Goal: Transaction & Acquisition: Purchase product/service

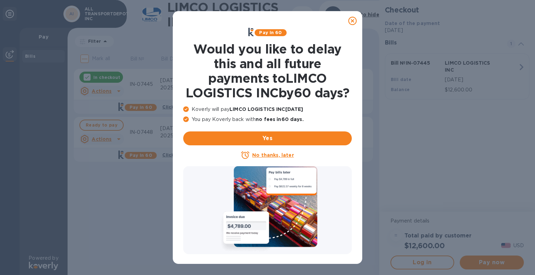
click at [276, 158] on u "No thanks, later" at bounding box center [272, 155] width 41 height 6
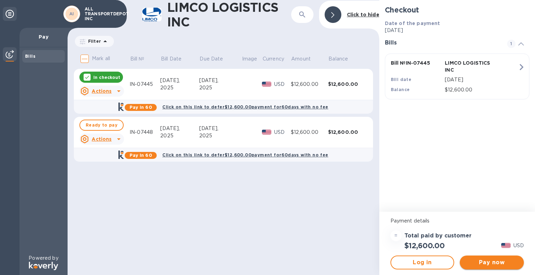
click at [490, 258] on button "Pay now" at bounding box center [491, 263] width 64 height 14
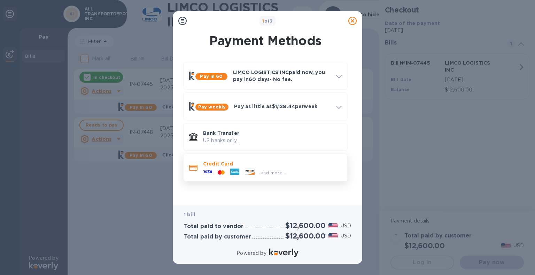
click at [270, 166] on p "Credit Card" at bounding box center [272, 163] width 139 height 7
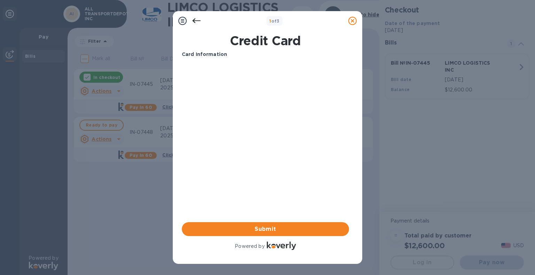
click at [210, 59] on div "Card Information" at bounding box center [265, 54] width 173 height 13
click at [203, 40] on h1 "Credit Card" at bounding box center [265, 40] width 173 height 15
click at [209, 47] on h1 "Credit Card" at bounding box center [265, 40] width 173 height 15
click at [298, 231] on span "Submit" at bounding box center [265, 229] width 156 height 8
click at [196, 19] on icon at bounding box center [196, 21] width 8 height 8
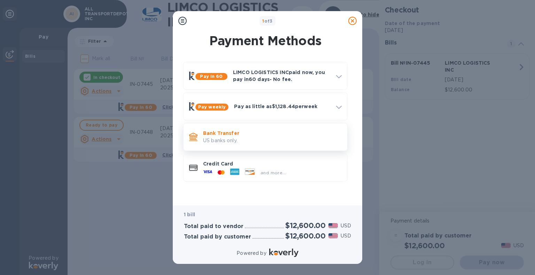
click at [213, 133] on p "Bank Transfer" at bounding box center [272, 133] width 139 height 7
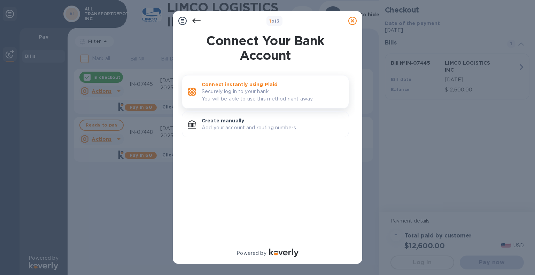
click at [244, 92] on p "Securely log in to your bank. You will be able to use this method right away." at bounding box center [271, 95] width 141 height 15
click at [251, 96] on p "Securely log in to your bank. You will be able to use this method right away." at bounding box center [271, 95] width 141 height 15
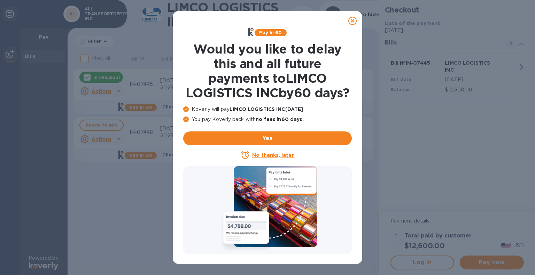
click at [286, 158] on u "No thanks, later" at bounding box center [272, 155] width 41 height 6
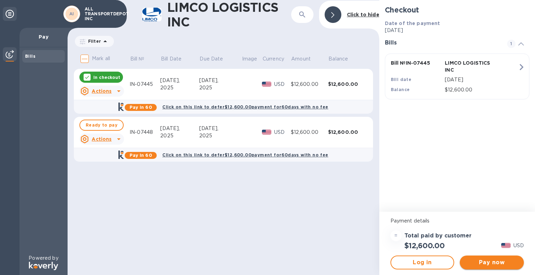
click at [496, 263] on span "Pay now" at bounding box center [491, 263] width 53 height 8
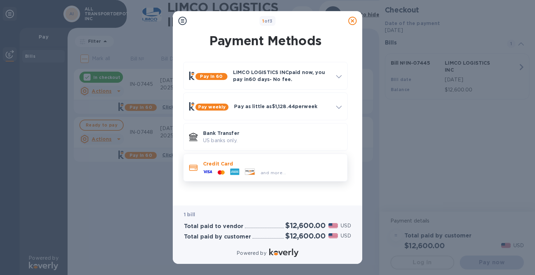
click at [232, 165] on p "Credit Card" at bounding box center [272, 163] width 139 height 7
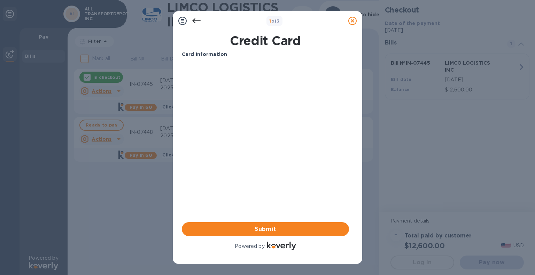
click at [190, 52] on b "Card Information" at bounding box center [204, 55] width 45 height 6
click at [193, 17] on icon at bounding box center [196, 21] width 8 height 8
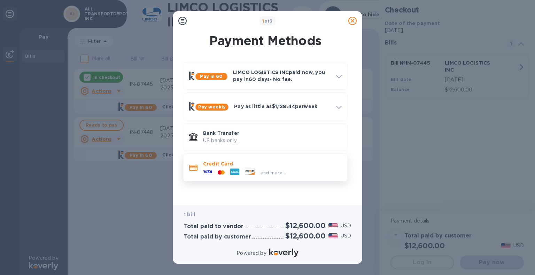
click at [195, 168] on icon at bounding box center [193, 168] width 8 height 6
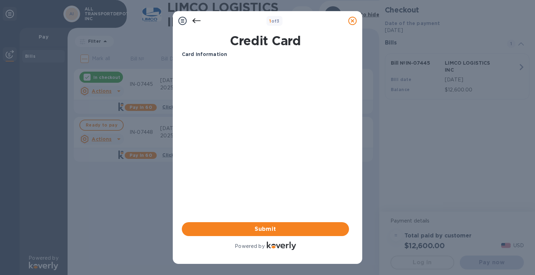
click at [195, 18] on icon at bounding box center [196, 21] width 8 height 8
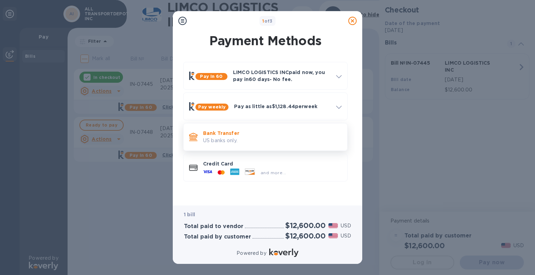
click at [220, 135] on p "Bank Transfer" at bounding box center [272, 133] width 139 height 7
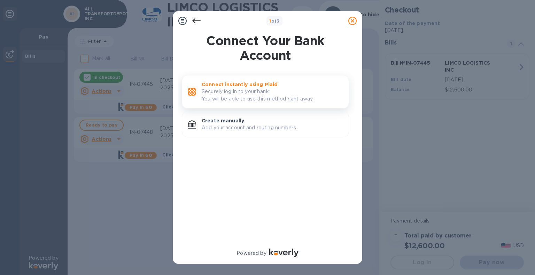
click at [231, 92] on p "Securely log in to your bank. You will be able to use this method right away." at bounding box center [271, 95] width 141 height 15
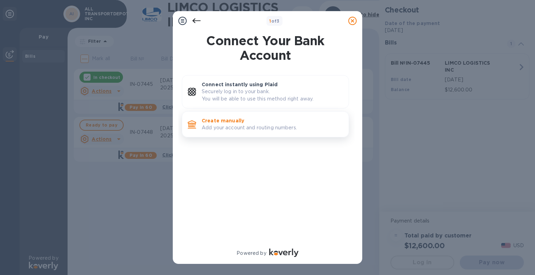
click at [246, 126] on p "Add your account and routing numbers." at bounding box center [271, 127] width 141 height 7
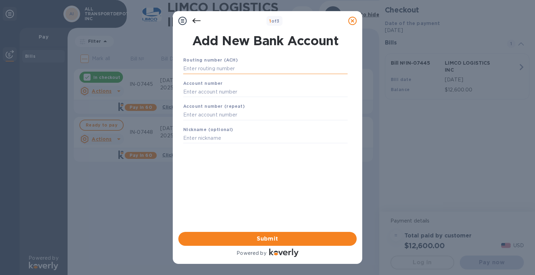
click at [227, 69] on input "text" at bounding box center [265, 69] width 164 height 10
paste input "061113415"
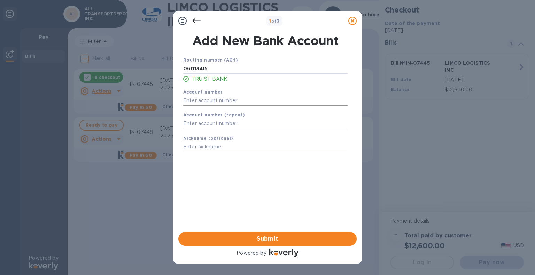
type input "061113415"
click at [208, 100] on input "text" at bounding box center [265, 100] width 164 height 10
paste input "1110008450157"
type input "1110008450157"
click at [196, 120] on input "text" at bounding box center [265, 124] width 164 height 10
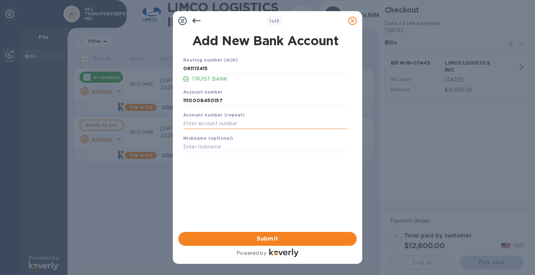
paste input "1110008450157"
type input "1110008450157"
click at [205, 149] on input "text" at bounding box center [265, 147] width 164 height 10
type input "All transportDepot"
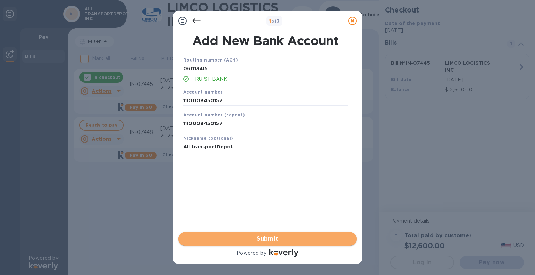
click at [277, 234] on button "Submit" at bounding box center [267, 239] width 178 height 14
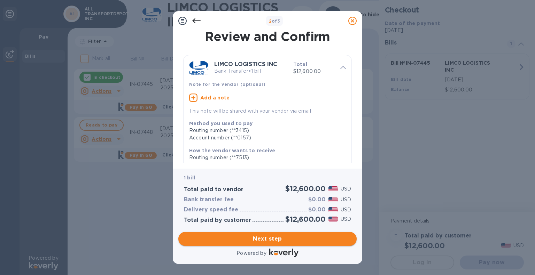
click at [263, 238] on span "Next step" at bounding box center [267, 239] width 167 height 8
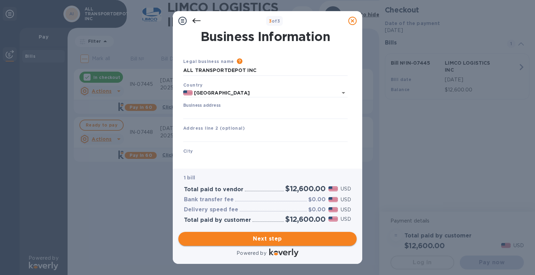
type input "United States"
click at [224, 112] on input "Business address" at bounding box center [265, 114] width 164 height 10
type input "2305 forth Street"
click at [223, 155] on div "City" at bounding box center [265, 156] width 170 height 23
click at [222, 159] on input "text" at bounding box center [265, 160] width 164 height 10
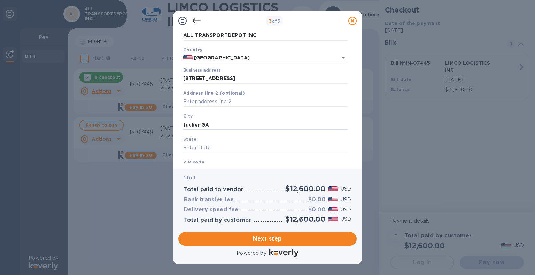
scroll to position [66, 0]
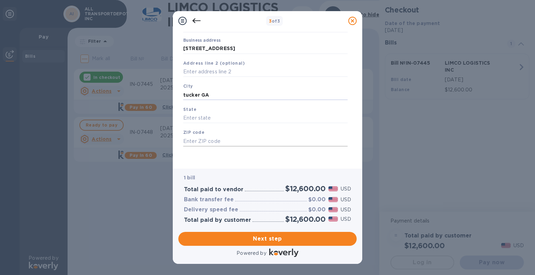
type input "tucker GA"
click at [236, 141] on input "text" at bounding box center [265, 141] width 164 height 10
type input "30084"
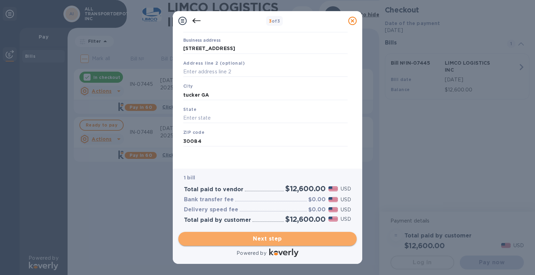
click at [254, 242] on span "Next step" at bounding box center [267, 239] width 167 height 8
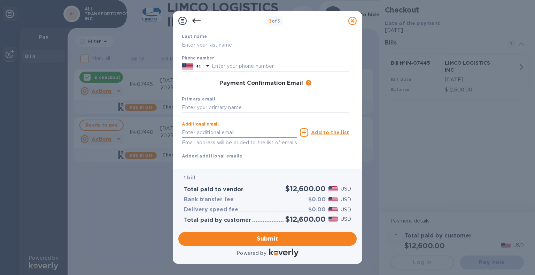
click at [237, 134] on input "text" at bounding box center [239, 132] width 115 height 10
type input "sue@alltransportdepot.com"
type input "Susan"
type input "Seda"
type input "7703097598"
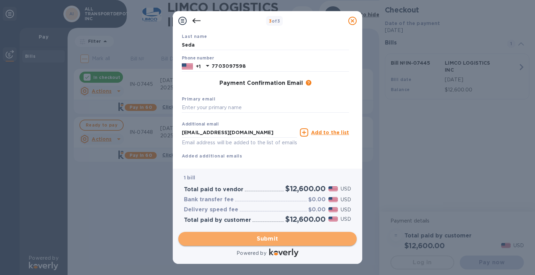
click at [260, 240] on span "Submit" at bounding box center [267, 239] width 167 height 8
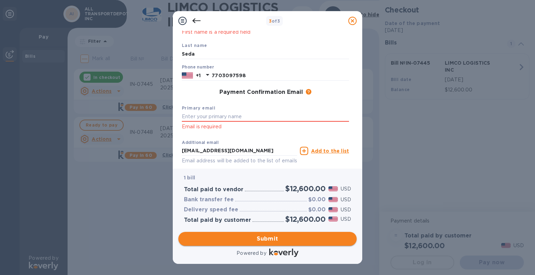
scroll to position [75, 0]
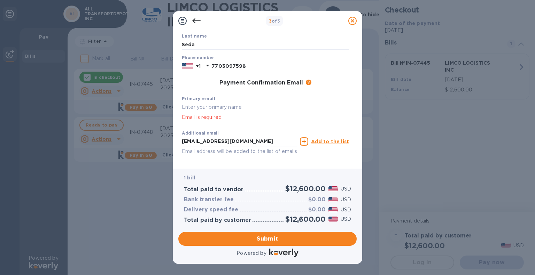
click at [231, 107] on input "text" at bounding box center [265, 107] width 167 height 10
drag, startPoint x: 253, startPoint y: 142, endPoint x: 174, endPoint y: 141, distance: 79.4
click at [174, 141] on div "Payment Contact Information First name Susan First name is a required field Las…" at bounding box center [267, 100] width 189 height 138
click at [198, 107] on input "text" at bounding box center [265, 107] width 167 height 10
paste input "sue@alltransportdepot.com"
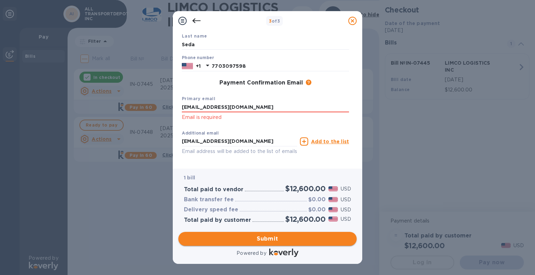
type input "sue@alltransportdepot.com"
click at [270, 243] on span "Submit" at bounding box center [267, 239] width 167 height 8
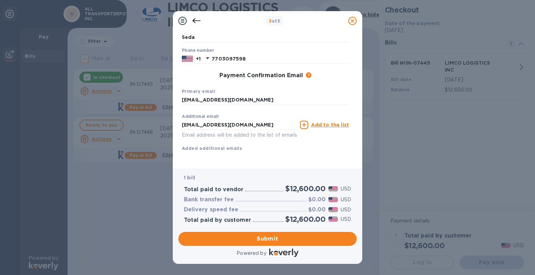
scroll to position [91, 0]
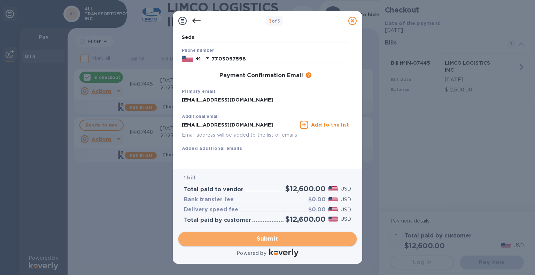
click at [268, 237] on span "Submit" at bounding box center [267, 239] width 167 height 8
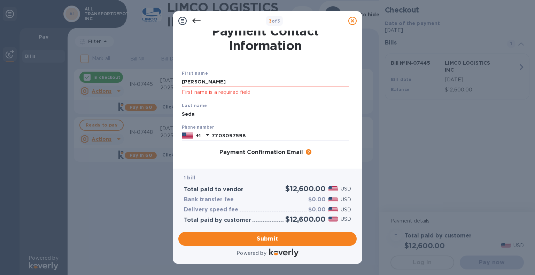
scroll to position [0, 0]
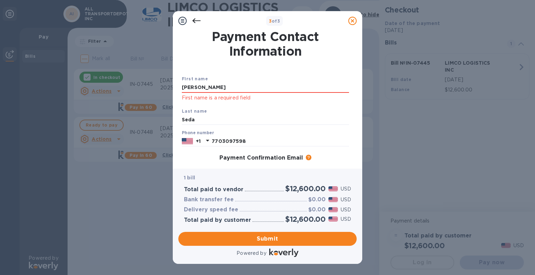
drag, startPoint x: 239, startPoint y: 87, endPoint x: 178, endPoint y: 86, distance: 60.9
click at [178, 86] on div "Payment Contact Information First name Susan First name is a required field Las…" at bounding box center [267, 97] width 178 height 133
click at [295, 65] on div "First name Susan First name is a required field Last name Seda Phone number +1 …" at bounding box center [265, 149] width 170 height 173
click at [247, 86] on input "Susan" at bounding box center [265, 87] width 167 height 10
drag, startPoint x: 247, startPoint y: 86, endPoint x: 141, endPoint y: 92, distance: 107.0
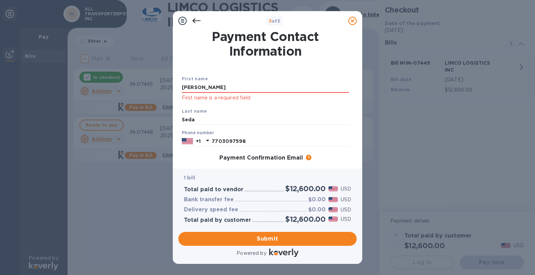
click at [141, 92] on div "3 of 3 Payment Contact Information First name Susan First name is a required fi…" at bounding box center [267, 137] width 535 height 275
type input "Susan"
type input "Seda"
click at [341, 115] on input "Seda" at bounding box center [265, 120] width 167 height 10
click at [325, 105] on div "Last name Seda" at bounding box center [265, 116] width 173 height 23
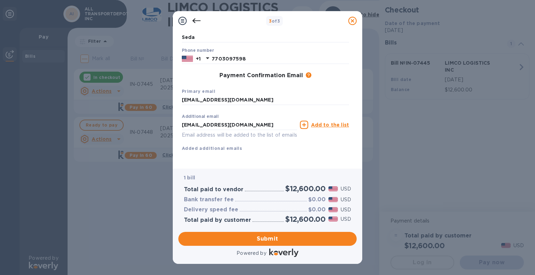
scroll to position [91, 0]
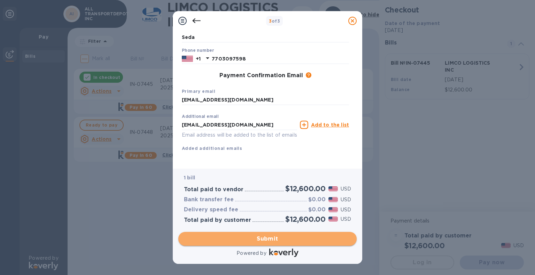
click at [270, 241] on span "Submit" at bounding box center [267, 239] width 167 height 8
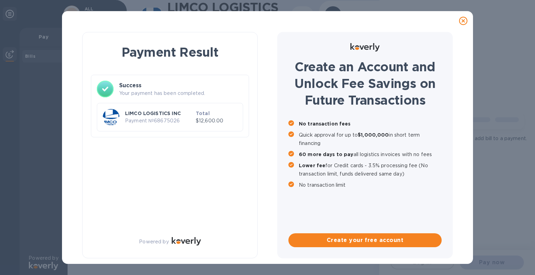
scroll to position [0, 0]
checkbox input "true"
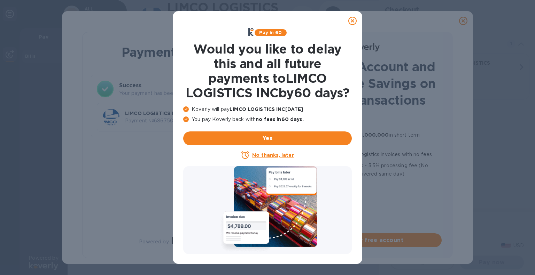
click at [353, 22] on icon at bounding box center [352, 21] width 8 height 8
